Goal: Complete application form

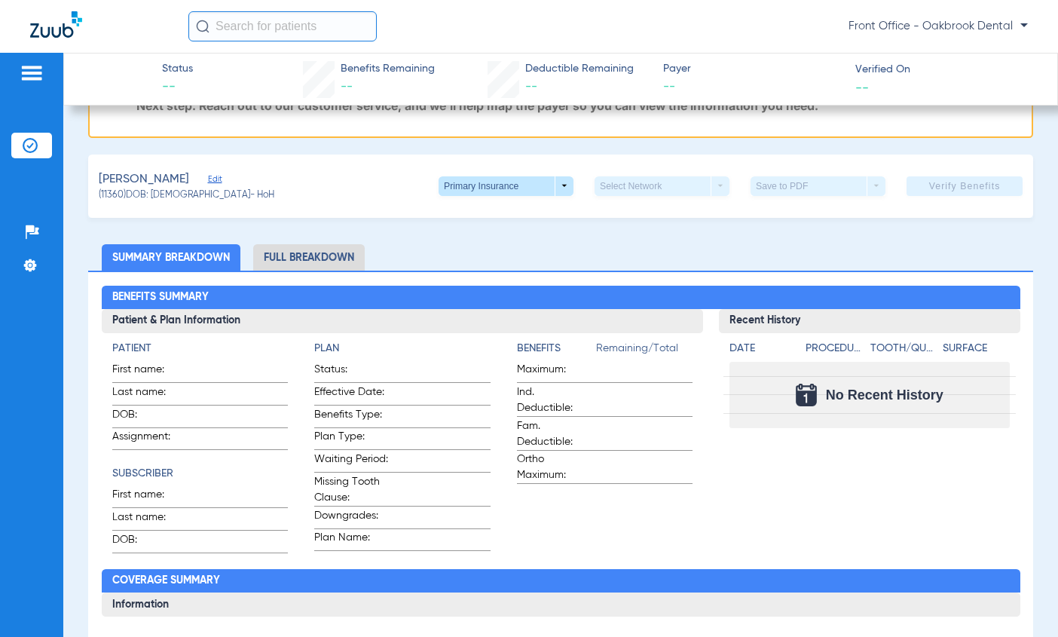
scroll to position [226, 0]
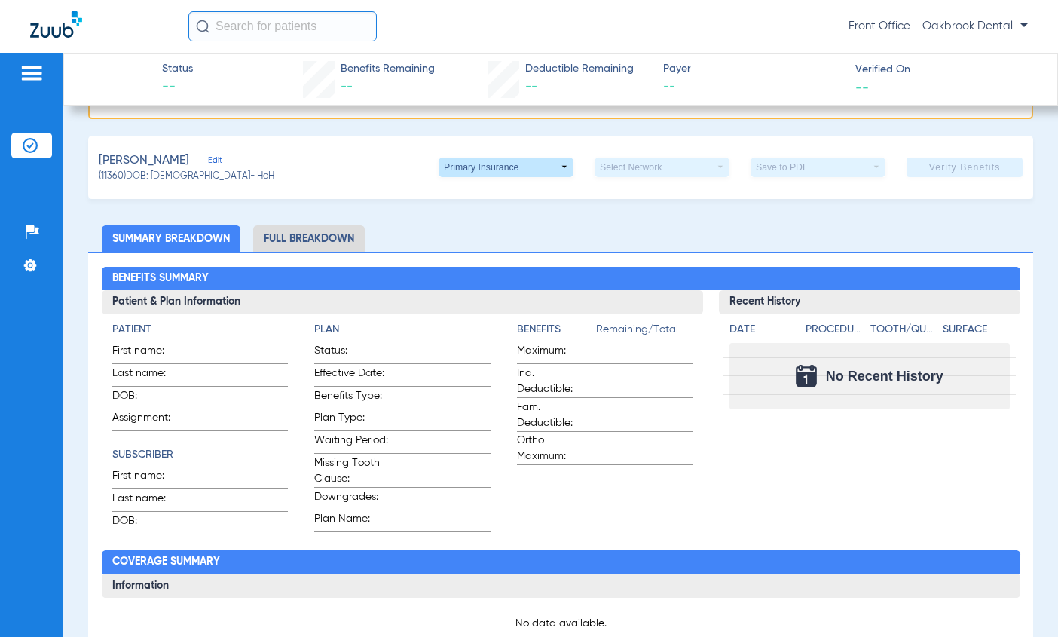
click at [220, 163] on span "Edit" at bounding box center [215, 162] width 14 height 14
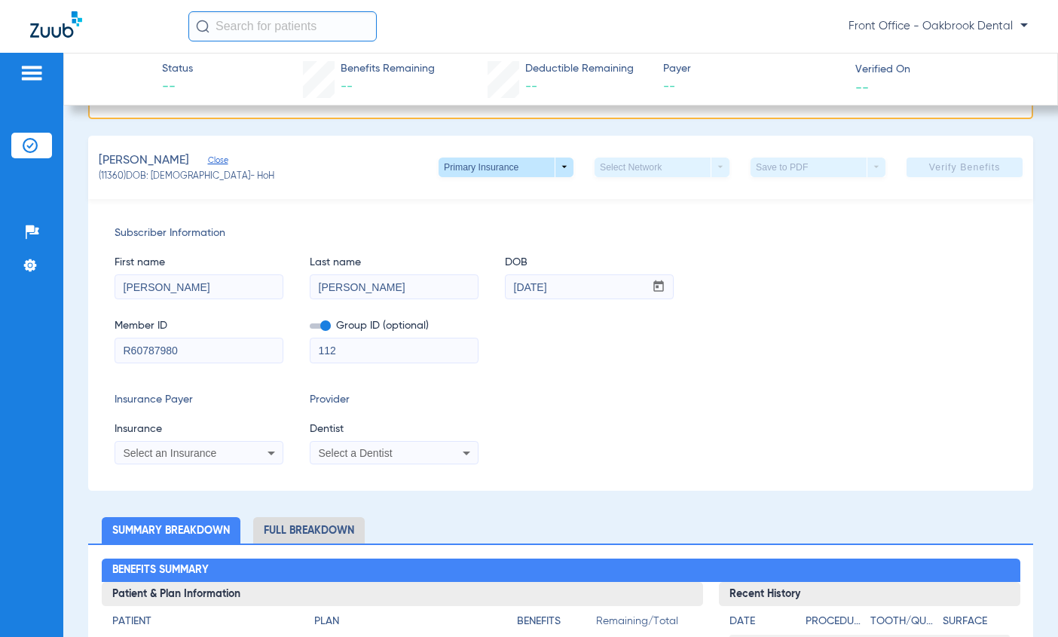
click at [277, 451] on icon at bounding box center [271, 453] width 18 height 18
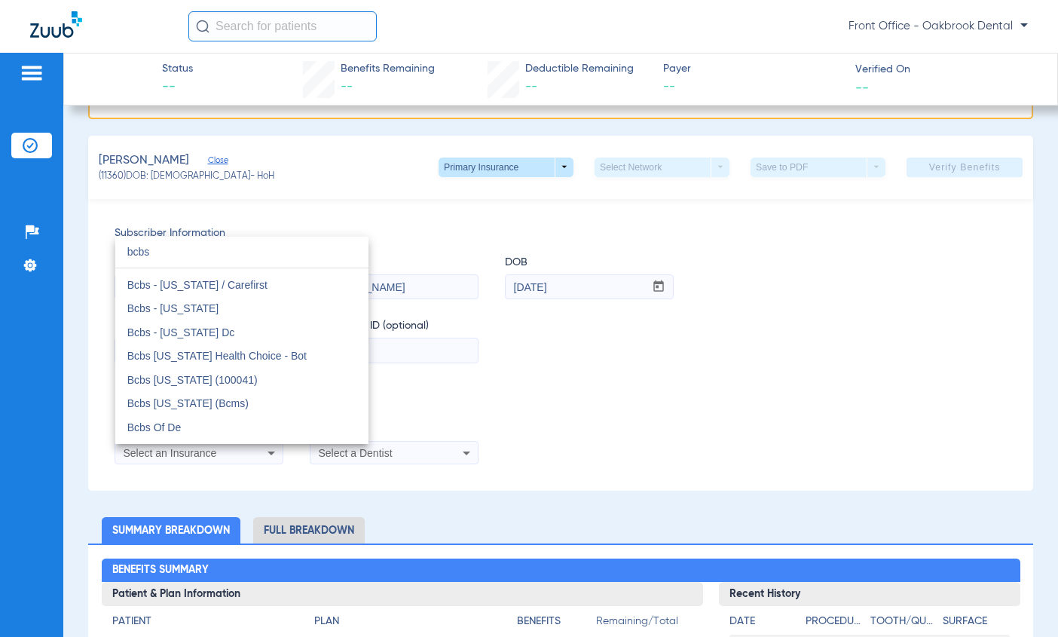
scroll to position [0, 0]
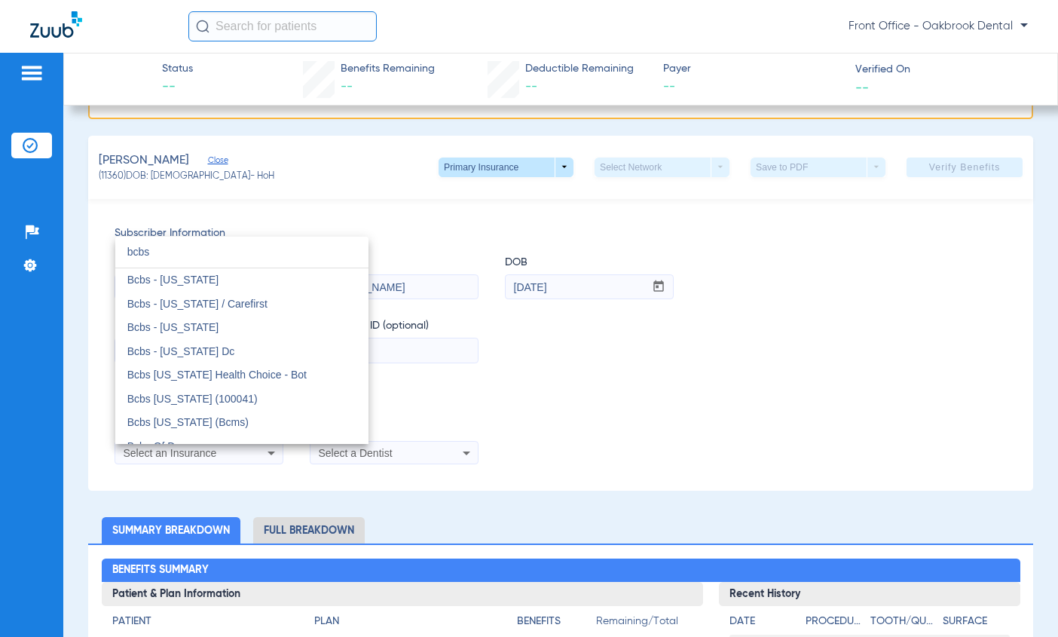
click at [300, 253] on input "bcbs" at bounding box center [241, 252] width 253 height 31
type input "b"
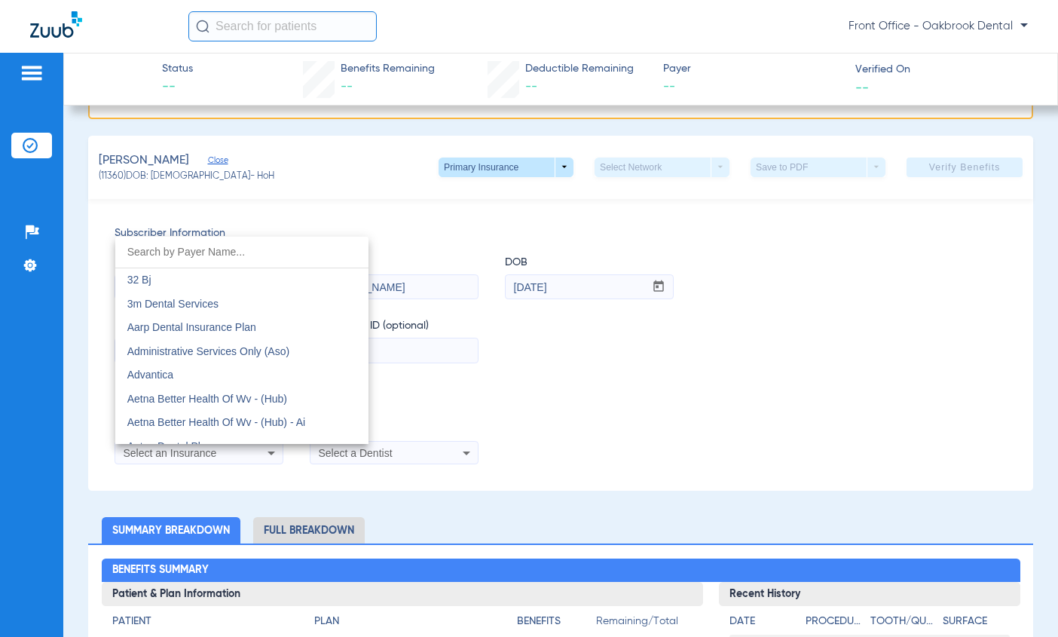
click at [551, 164] on div at bounding box center [529, 318] width 1058 height 637
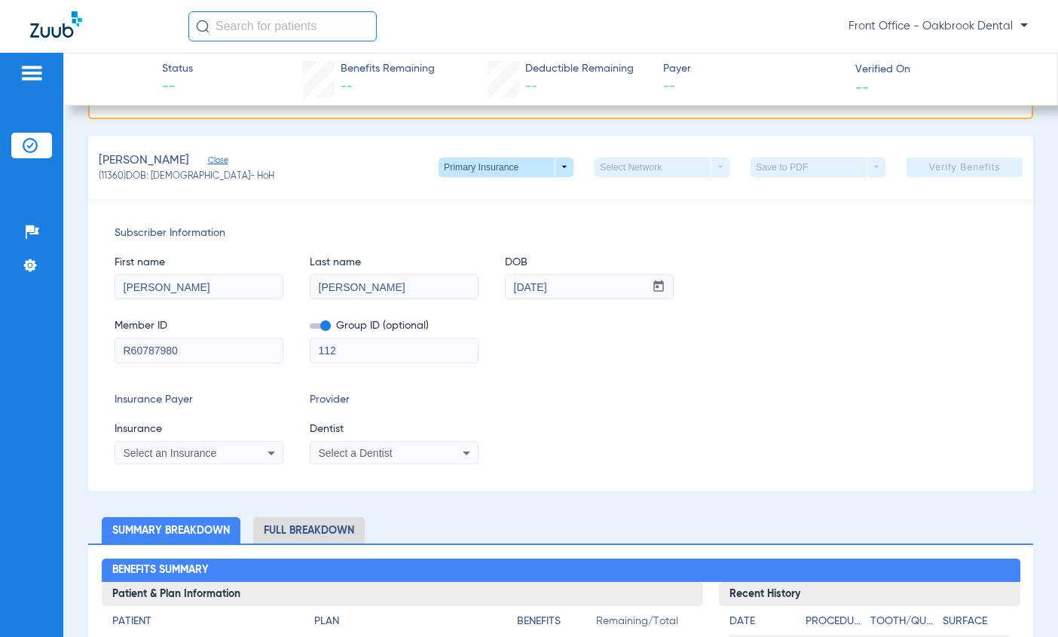
click at [551, 164] on span at bounding box center [506, 167] width 135 height 20
click at [517, 191] on span "Primary Insurance" at bounding box center [489, 196] width 99 height 11
click at [468, 460] on icon at bounding box center [466, 453] width 18 height 18
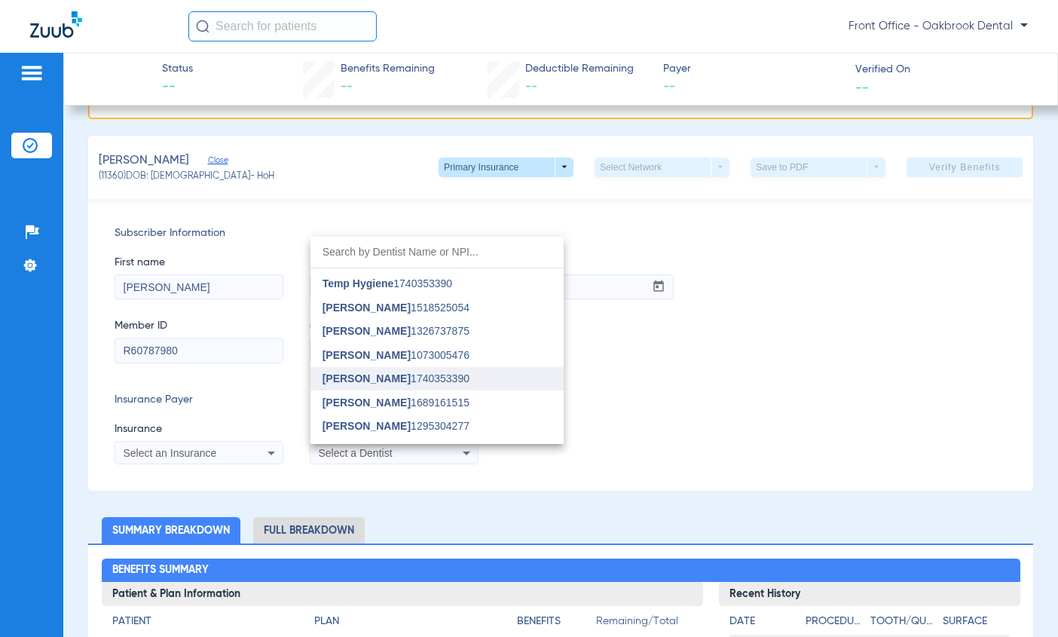
scroll to position [29, 0]
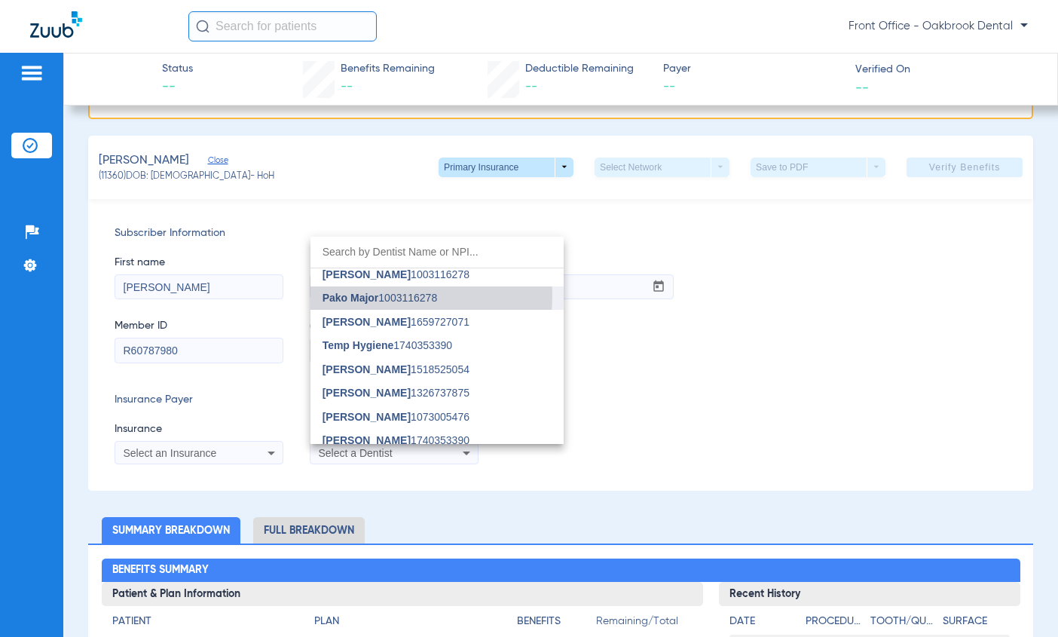
click at [375, 296] on span "Pako Major" at bounding box center [351, 298] width 57 height 12
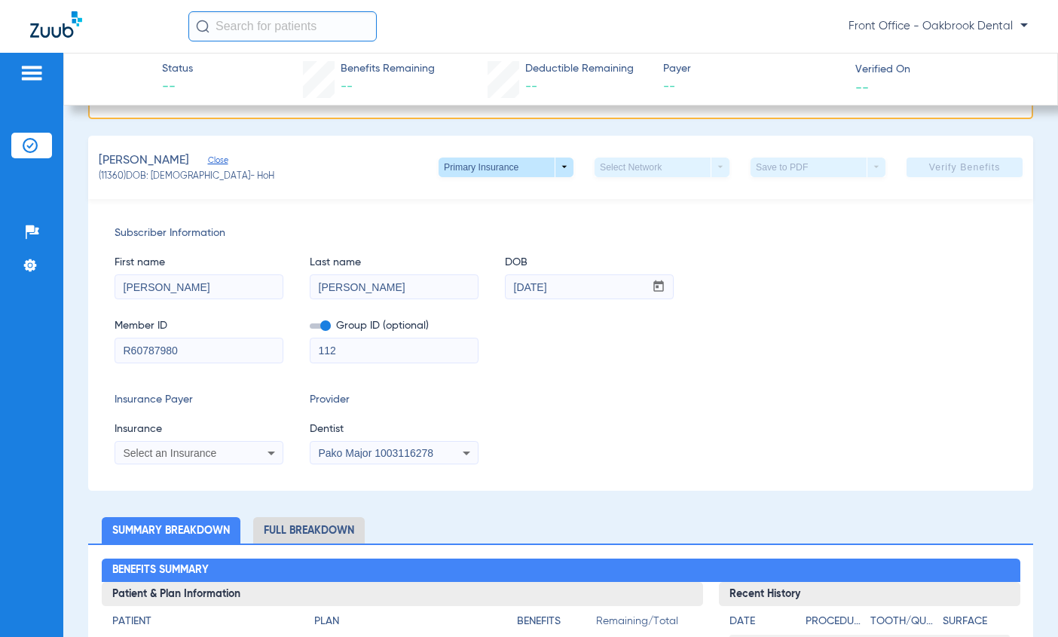
click at [277, 454] on icon at bounding box center [271, 453] width 18 height 18
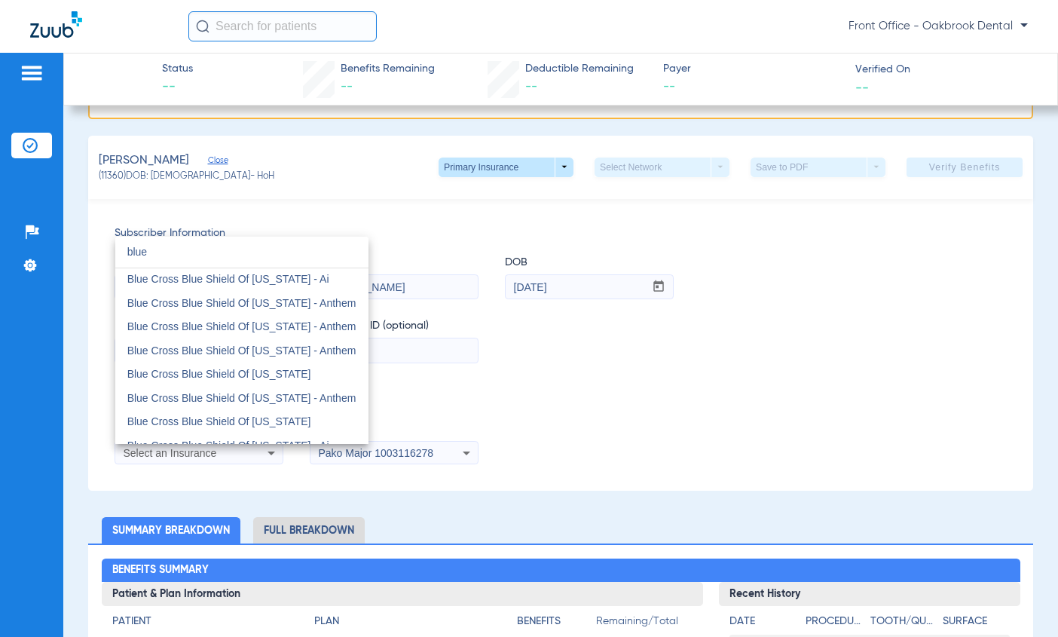
scroll to position [301, 0]
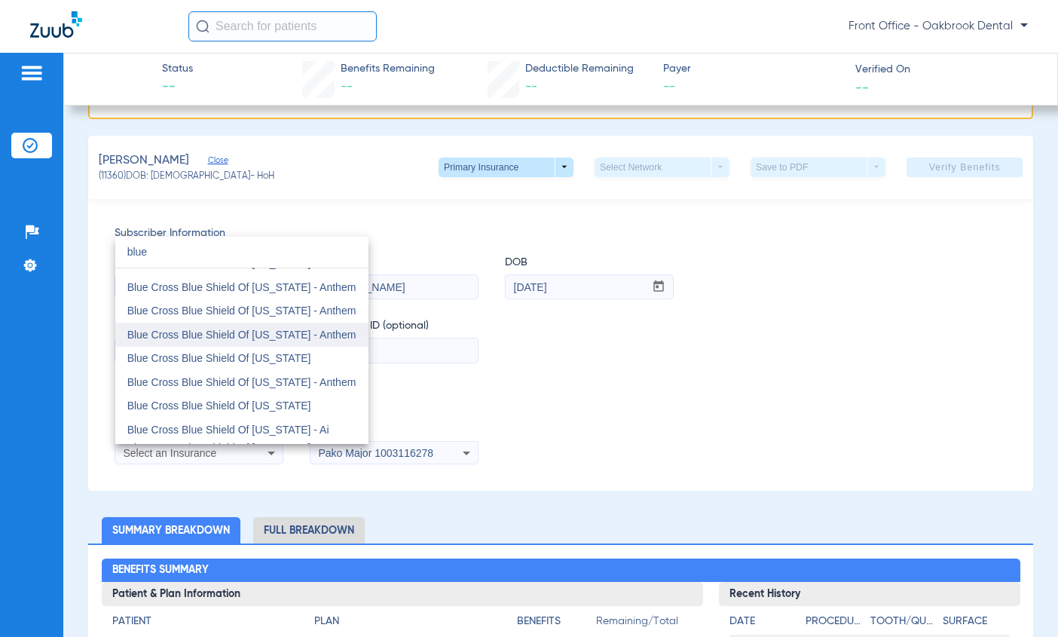
type input "blue"
click at [245, 335] on span "Blue Cross Blue Shield Of [US_STATE] - Anthem" at bounding box center [241, 335] width 229 height 12
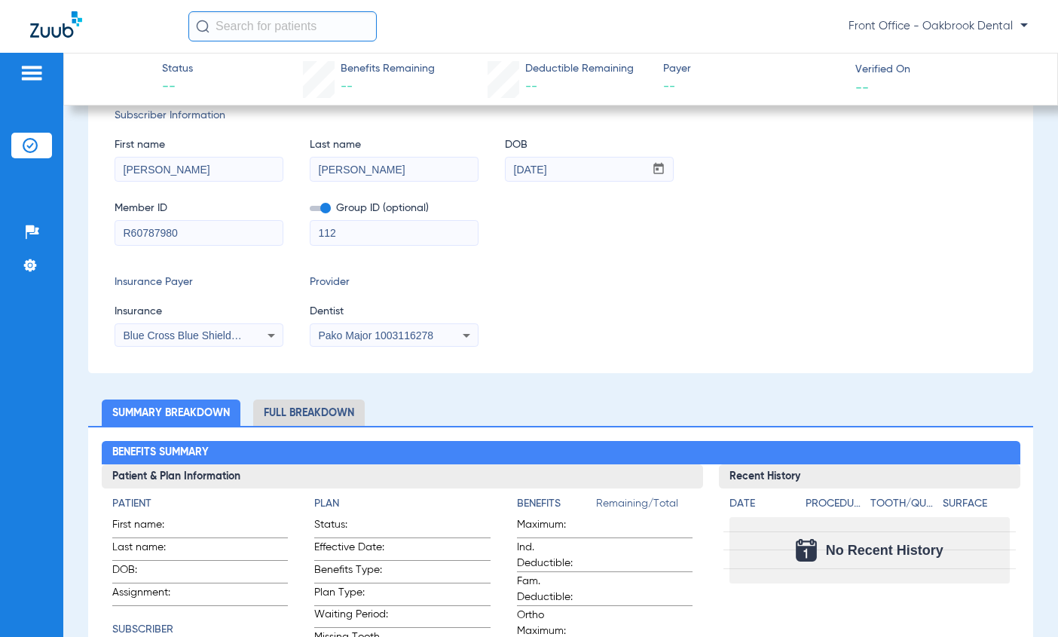
scroll to position [109, 0]
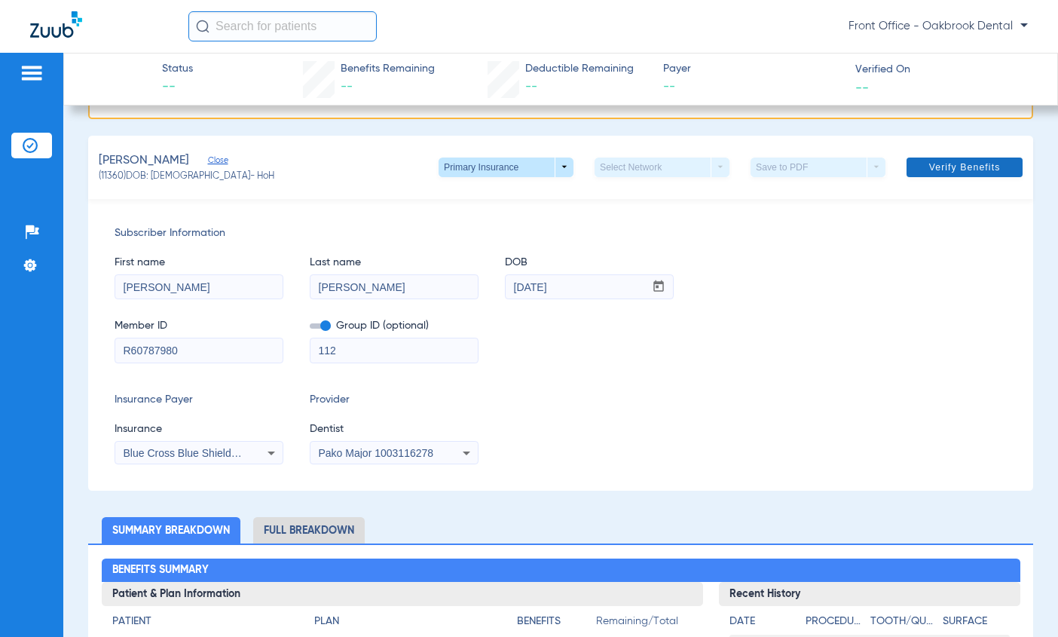
click at [925, 159] on span at bounding box center [965, 167] width 116 height 36
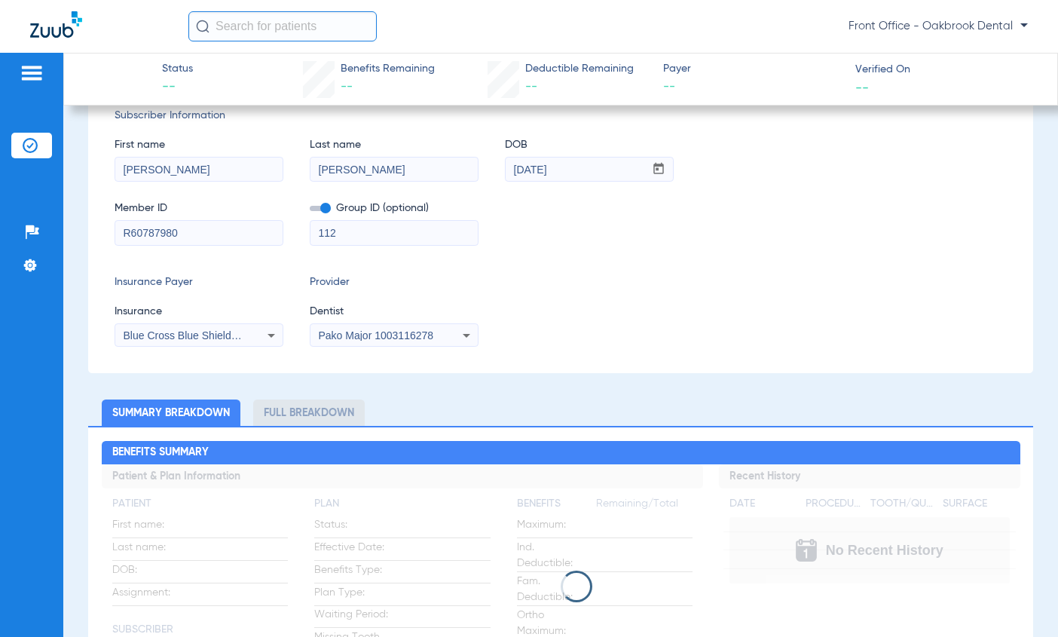
scroll to position [0, 0]
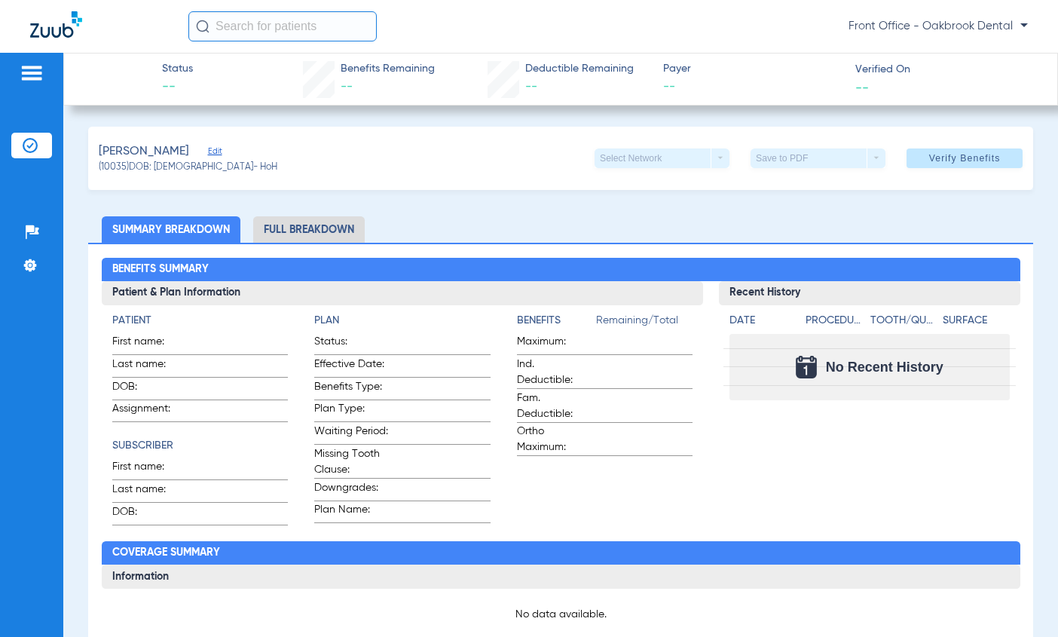
click at [208, 151] on span "Edit" at bounding box center [215, 153] width 14 height 14
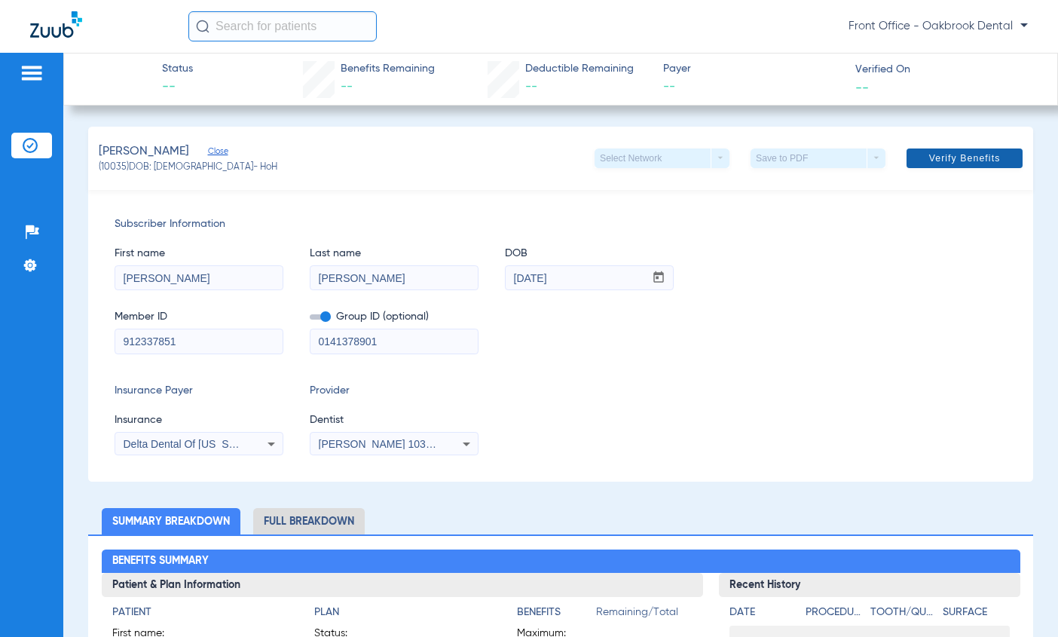
click at [917, 154] on span at bounding box center [965, 158] width 116 height 36
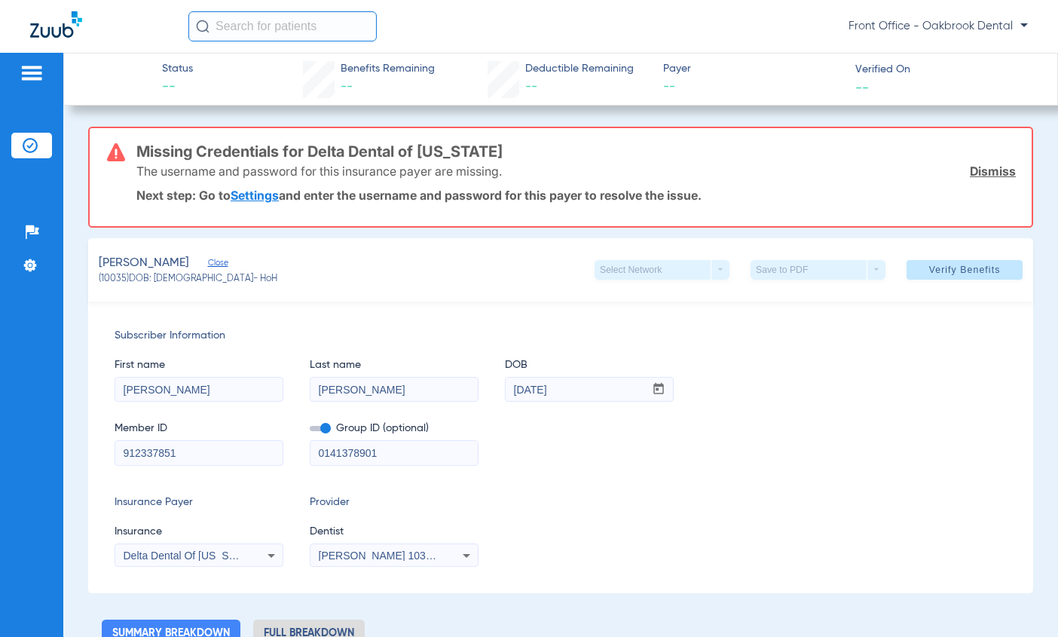
click at [970, 176] on link "Dismiss" at bounding box center [993, 171] width 46 height 15
